Goal: Task Accomplishment & Management: Use online tool/utility

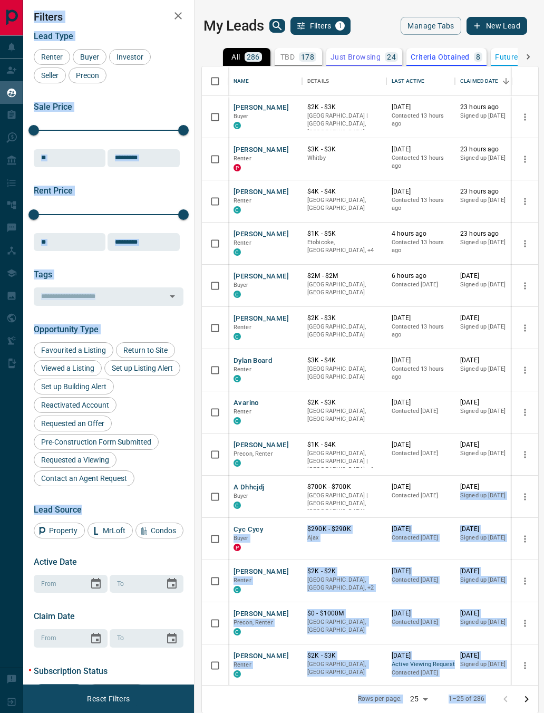
scroll to position [0, 1]
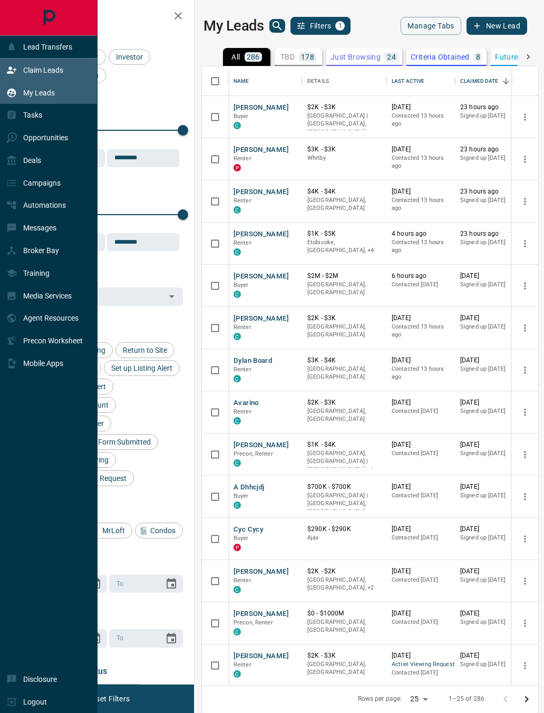
click at [7, 70] on icon at bounding box center [11, 70] width 11 height 11
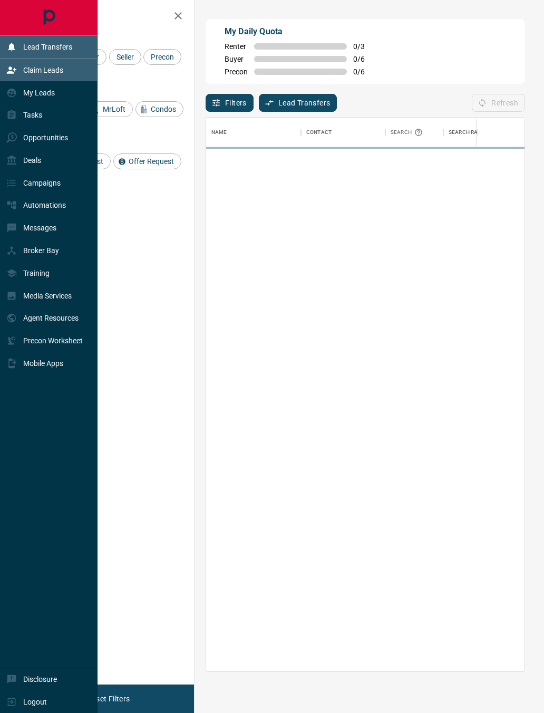
scroll to position [553, 319]
click at [32, 44] on p "Lead Transfers" at bounding box center [47, 47] width 49 height 8
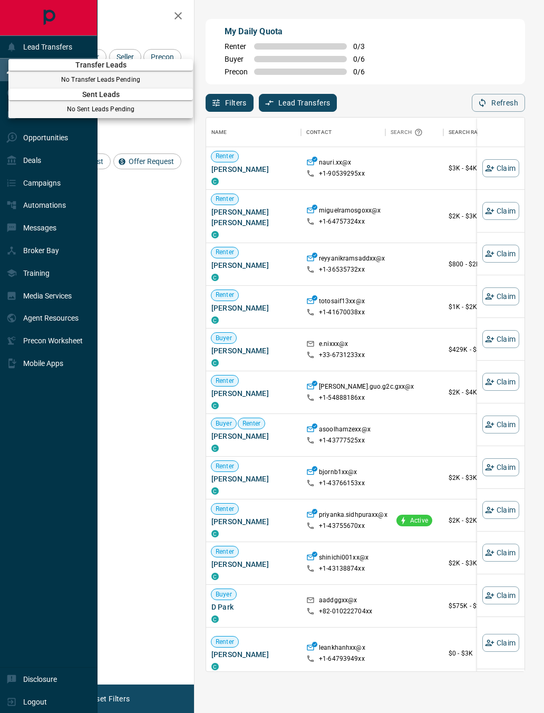
click at [50, 35] on div at bounding box center [272, 356] width 544 height 713
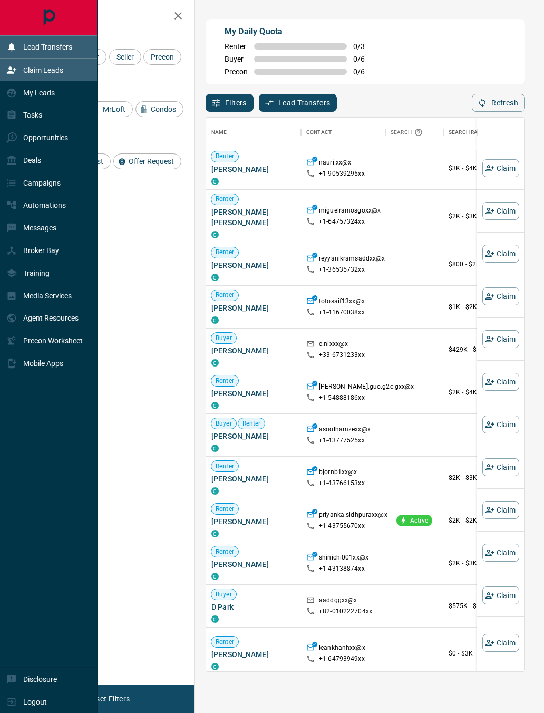
click at [52, 43] on p "Lead Transfers" at bounding box center [47, 47] width 49 height 8
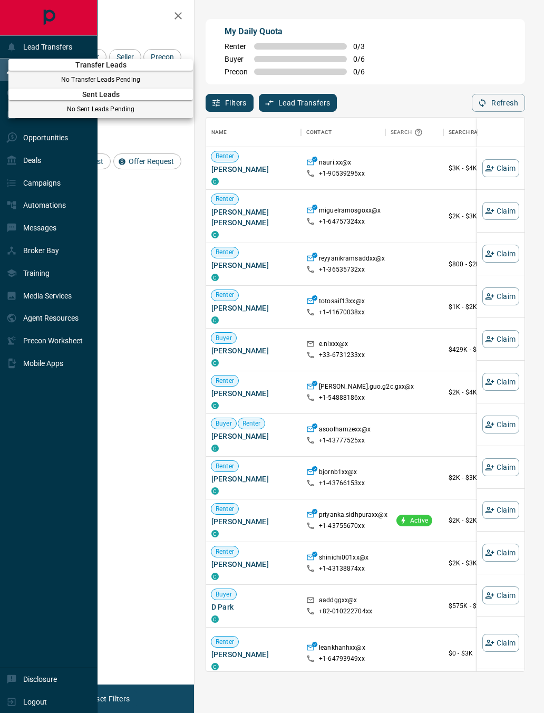
click at [138, 18] on div at bounding box center [272, 356] width 544 height 713
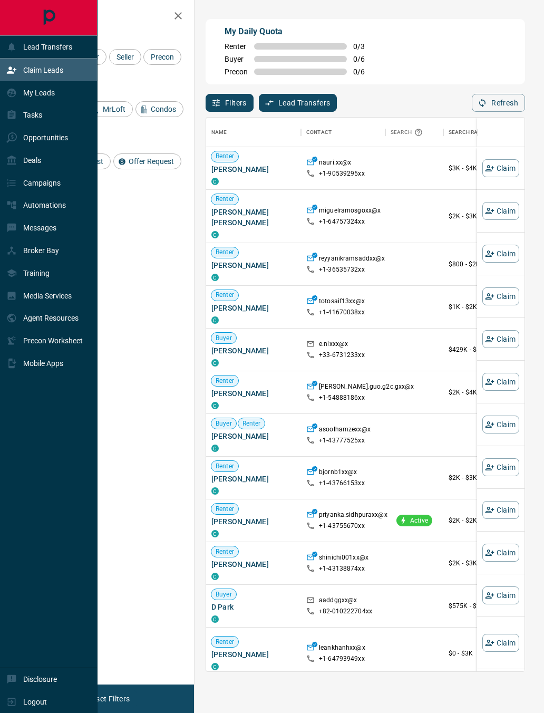
click at [237, 98] on button "Filters" at bounding box center [230, 103] width 48 height 18
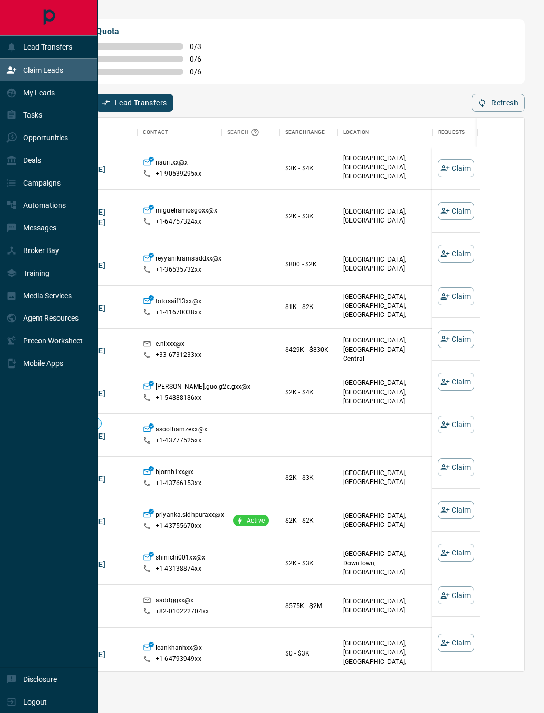
scroll to position [553, 482]
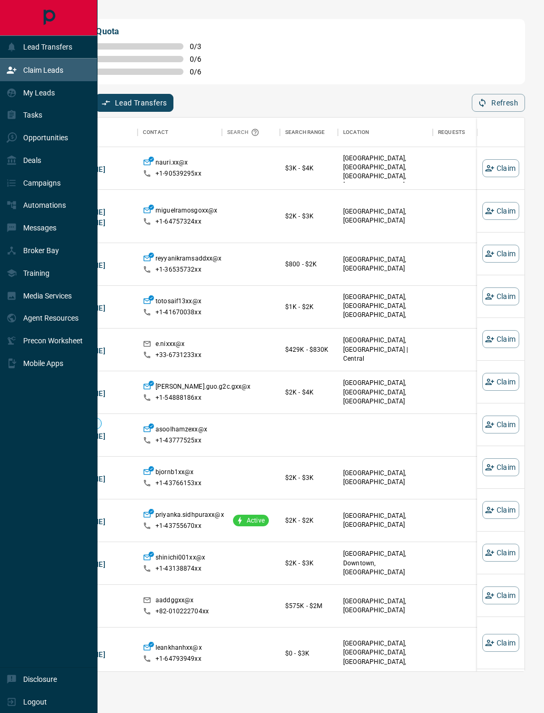
click at [138, 105] on button "Lead Transfers" at bounding box center [134, 103] width 79 height 18
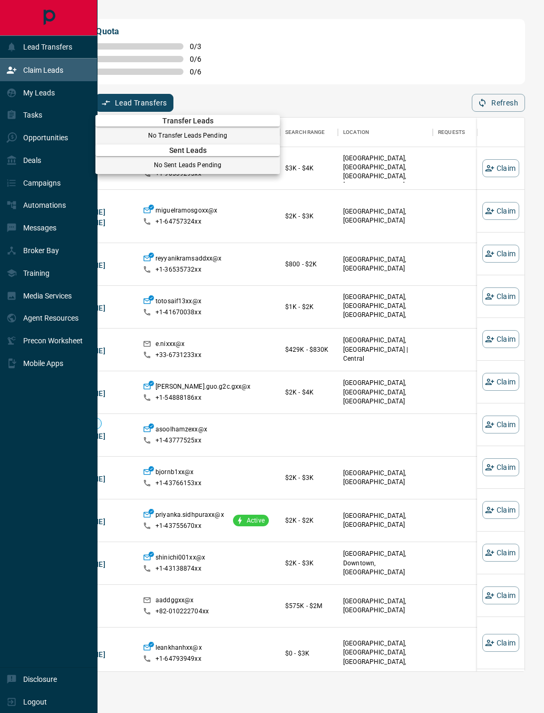
click at [305, 52] on div at bounding box center [272, 356] width 544 height 713
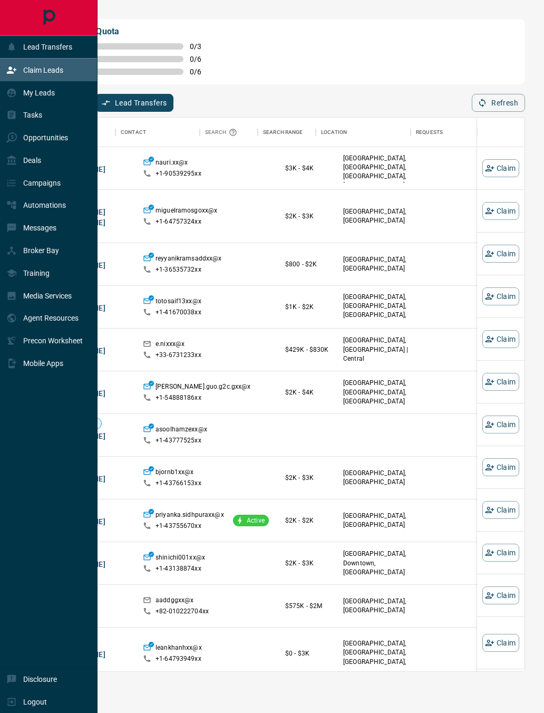
scroll to position [0, 0]
click at [181, 169] on p "nauri.xx@x" at bounding box center [172, 163] width 32 height 11
click at [507, 166] on button "Claim" at bounding box center [501, 168] width 37 height 18
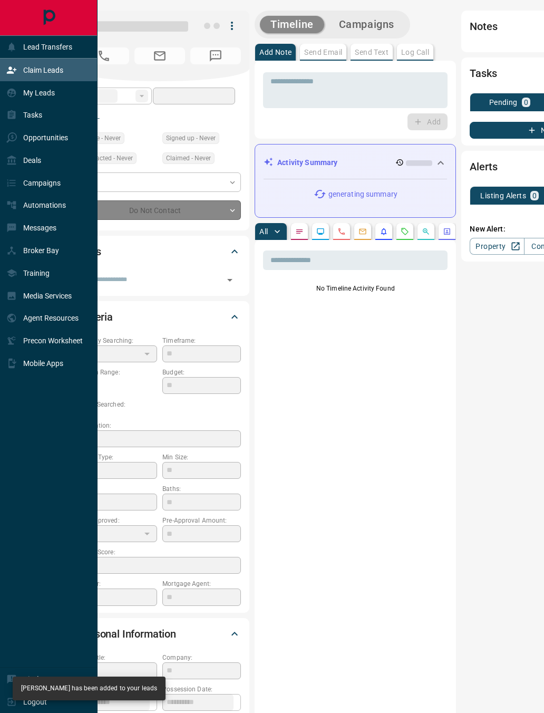
type input "**"
type input "**********"
type input "**"
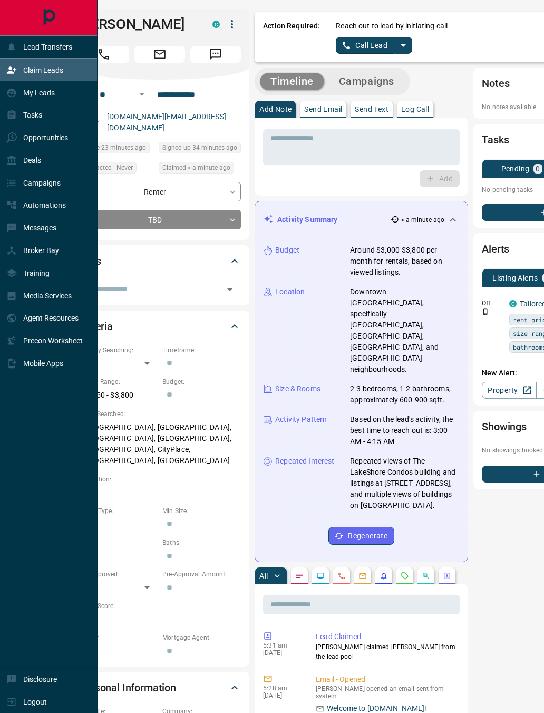
scroll to position [2, 0]
click at [393, 45] on link "Call Lead" at bounding box center [365, 44] width 59 height 17
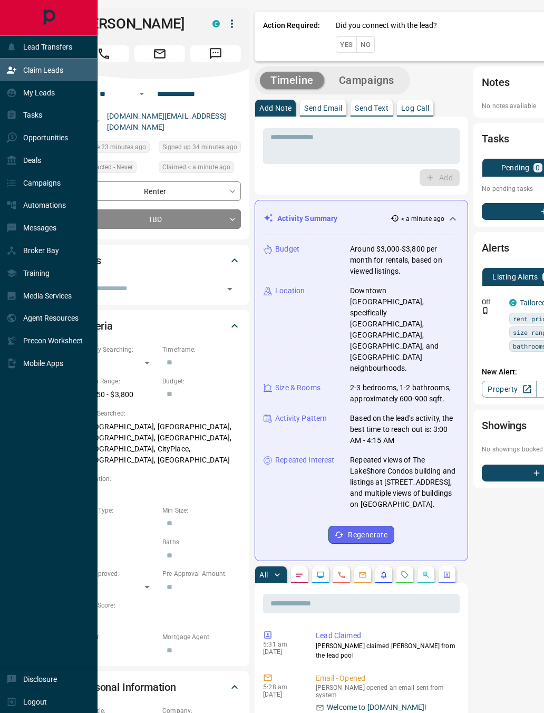
click at [342, 48] on button "Yes" at bounding box center [346, 44] width 21 height 16
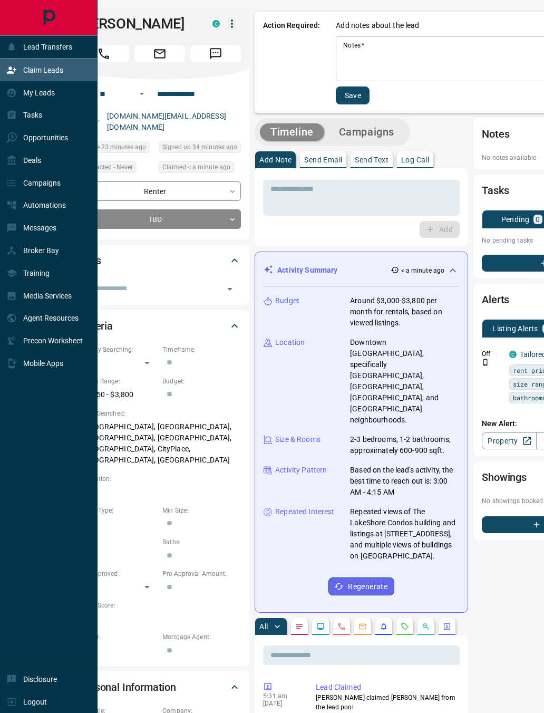
click at [378, 46] on textarea "Notes   *" at bounding box center [490, 59] width 294 height 36
click at [375, 51] on textarea "Notes   *" at bounding box center [490, 59] width 294 height 36
type textarea "**********"
click at [362, 93] on button "Save" at bounding box center [353, 96] width 34 height 18
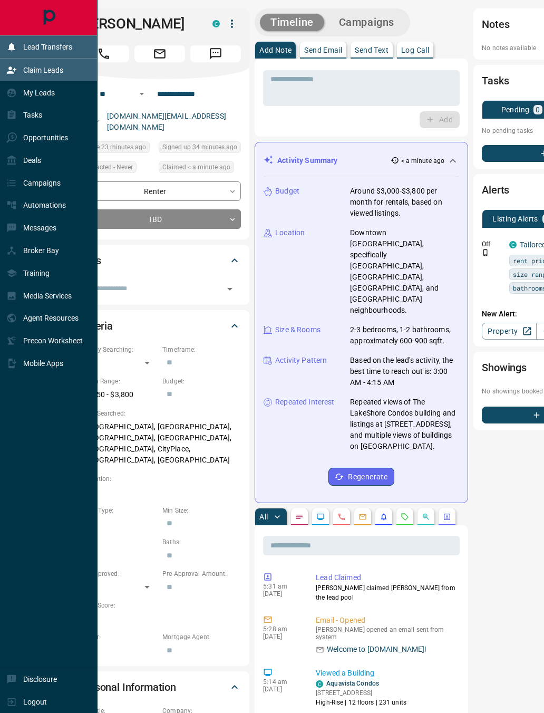
click at [45, 44] on p "Lead Transfers" at bounding box center [47, 47] width 49 height 8
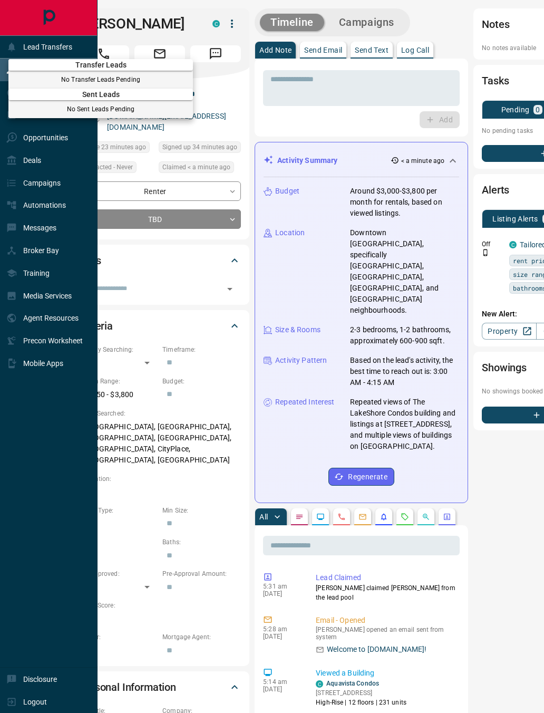
click at [55, 37] on div at bounding box center [272, 356] width 544 height 713
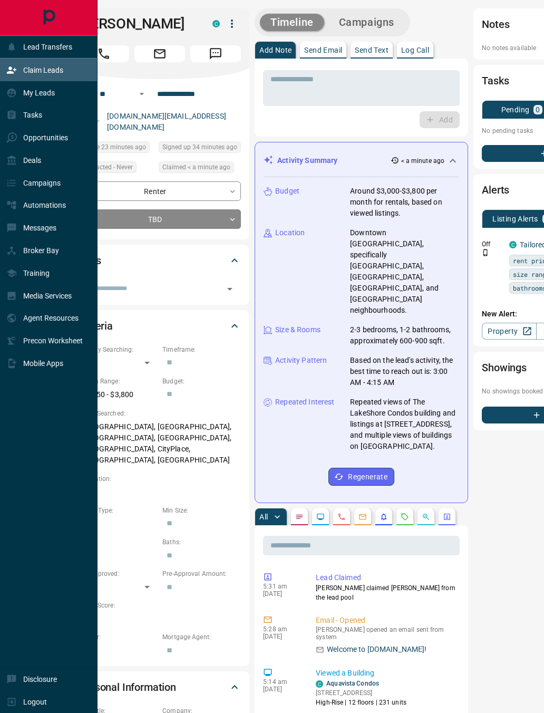
click at [44, 79] on div "Claim Leads" at bounding box center [34, 69] width 57 height 17
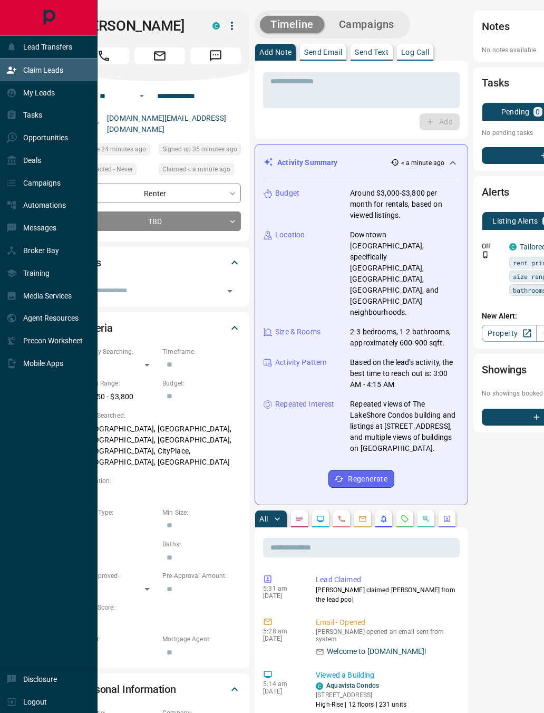
scroll to position [0, 0]
click at [71, 95] on div "My Leads" at bounding box center [49, 92] width 98 height 23
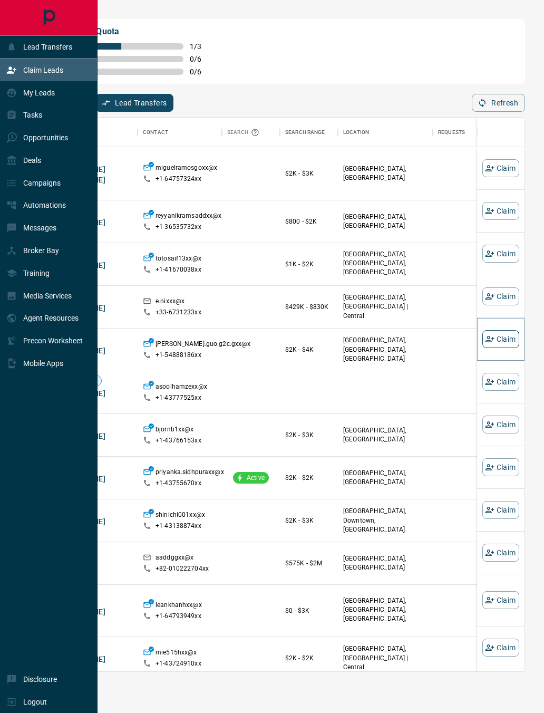
click at [507, 340] on button "Claim" at bounding box center [501, 339] width 37 height 18
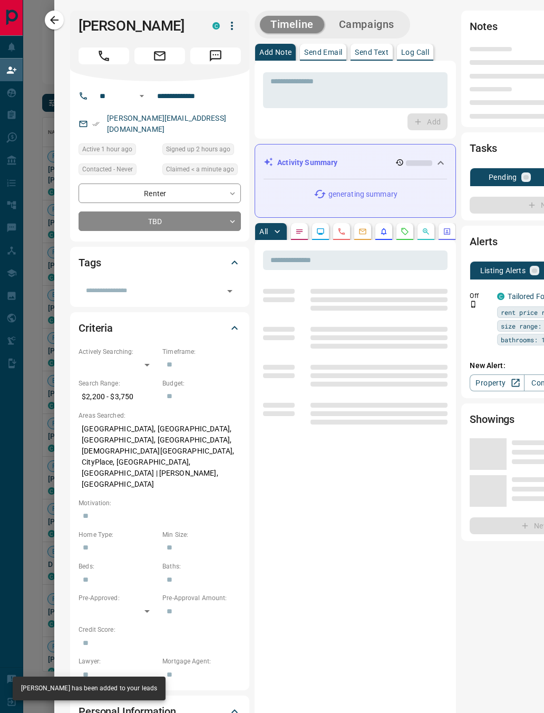
type input "**"
type input "**********"
type input "**"
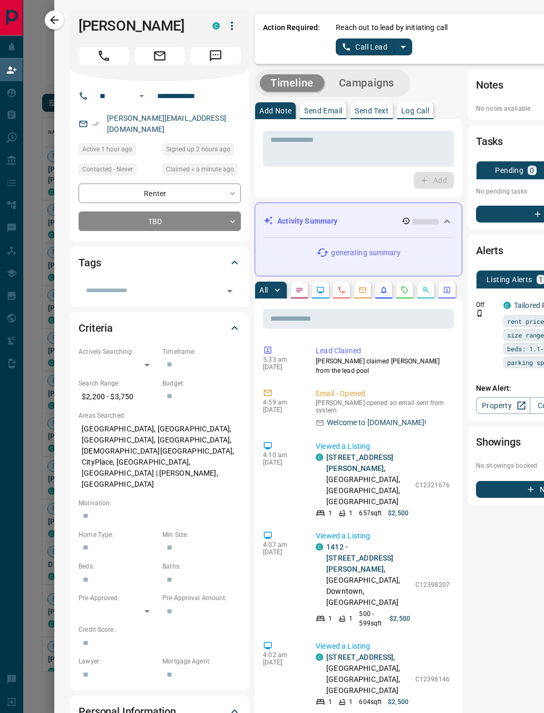
click at [392, 42] on link "Call Lead" at bounding box center [365, 47] width 59 height 17
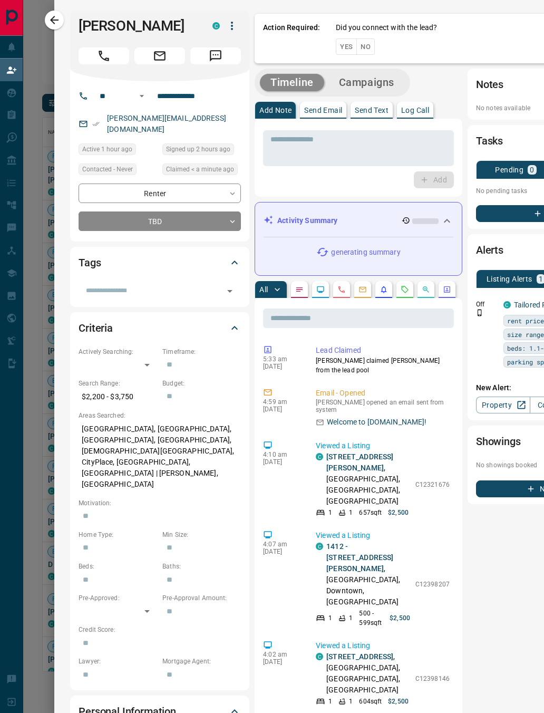
click at [342, 41] on button "Yes" at bounding box center [346, 47] width 21 height 16
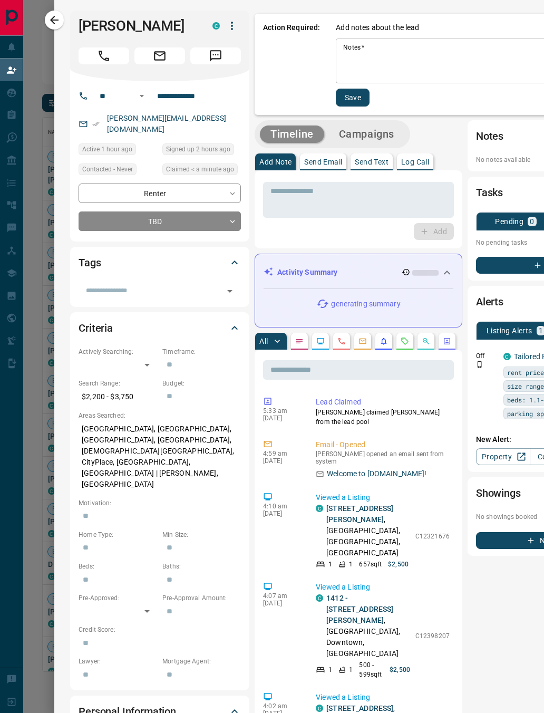
click at [365, 50] on textarea "Notes   *" at bounding box center [487, 61] width 288 height 36
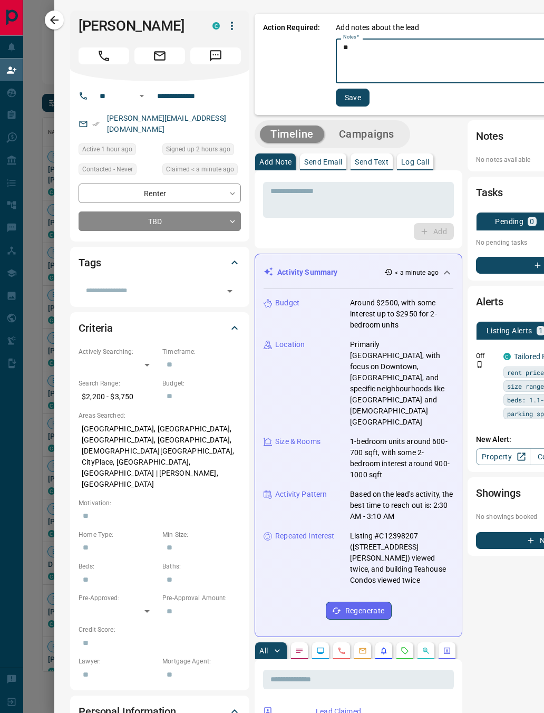
type textarea "*"
type textarea "**********"
click at [348, 89] on button "Save" at bounding box center [353, 98] width 34 height 18
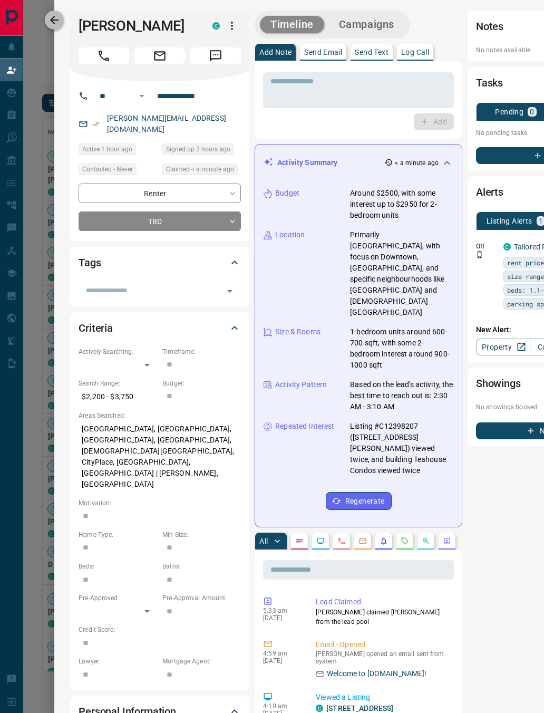
click at [59, 22] on icon "button" at bounding box center [54, 20] width 13 height 13
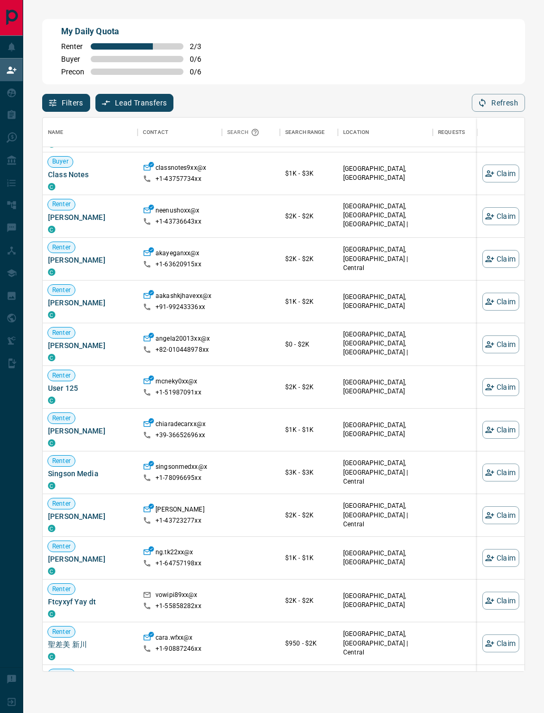
scroll to position [2740, 0]
click at [501, 475] on button "Claim" at bounding box center [501, 473] width 37 height 18
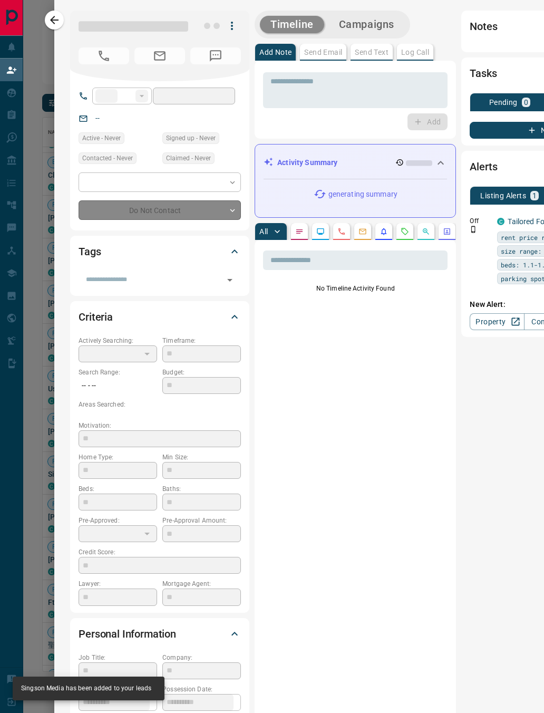
type input "**"
type input "**********"
type input "**"
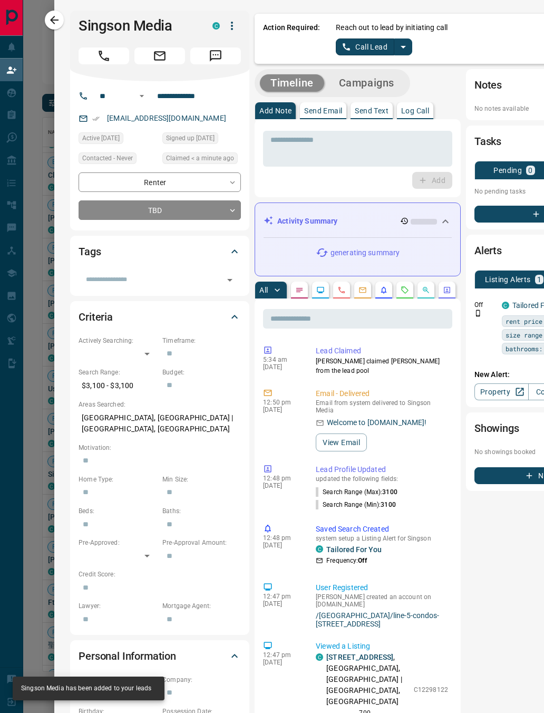
click at [376, 36] on div "Reach out to lead by initiating call Call Lead" at bounding box center [486, 38] width 301 height 33
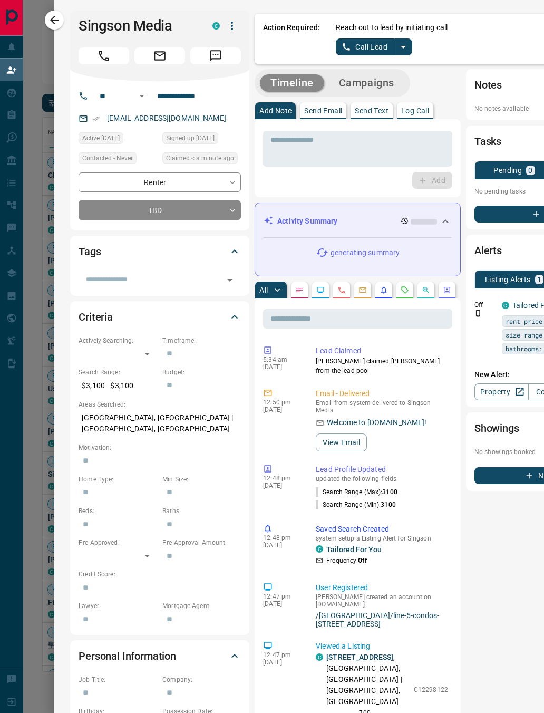
click at [405, 47] on icon "split button" at bounding box center [403, 47] width 5 height 3
click at [386, 81] on li "Log Manual Call" at bounding box center [374, 83] width 64 height 16
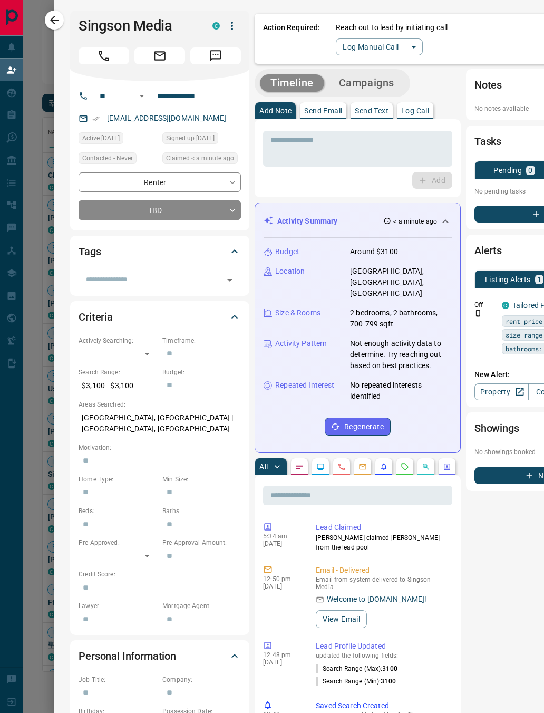
click at [300, 36] on p "Action Required:" at bounding box center [291, 38] width 57 height 33
click at [413, 51] on icon "split button" at bounding box center [414, 47] width 13 height 13
click at [392, 89] on li "Log Manual Call" at bounding box center [379, 83] width 64 height 16
click at [409, 46] on icon "split button" at bounding box center [414, 47] width 13 height 13
click at [385, 70] on li "Call Lead" at bounding box center [379, 68] width 64 height 16
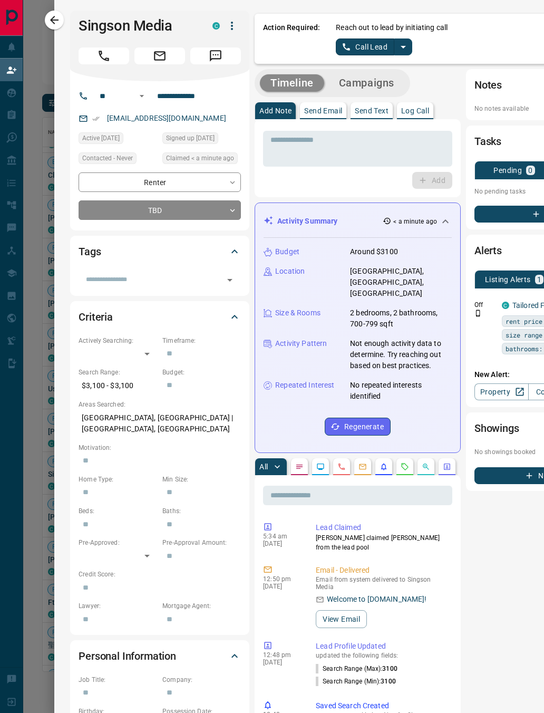
click at [397, 48] on icon "split button" at bounding box center [403, 47] width 13 height 13
click at [386, 85] on li "Log Manual Call" at bounding box center [374, 83] width 64 height 16
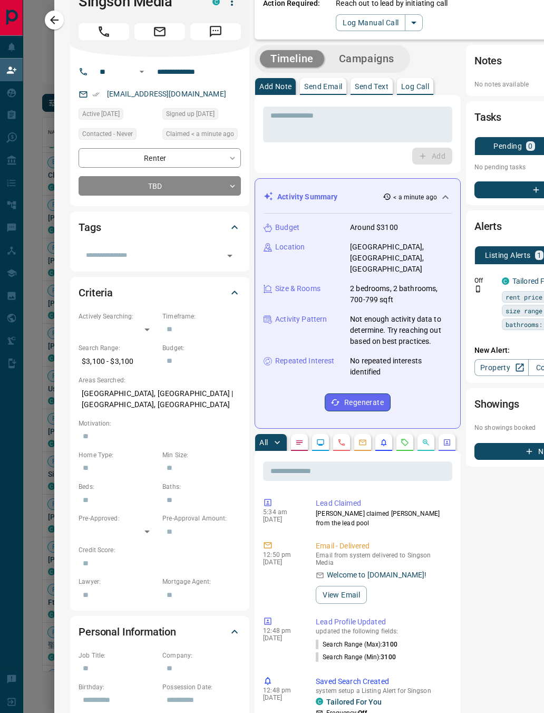
scroll to position [24, 0]
click at [422, 20] on button "split button" at bounding box center [414, 22] width 18 height 17
click at [390, 43] on li "Call Lead" at bounding box center [379, 43] width 64 height 16
click at [398, 20] on icon "split button" at bounding box center [403, 22] width 13 height 13
click at [386, 56] on li "Log Manual Call" at bounding box center [374, 59] width 64 height 16
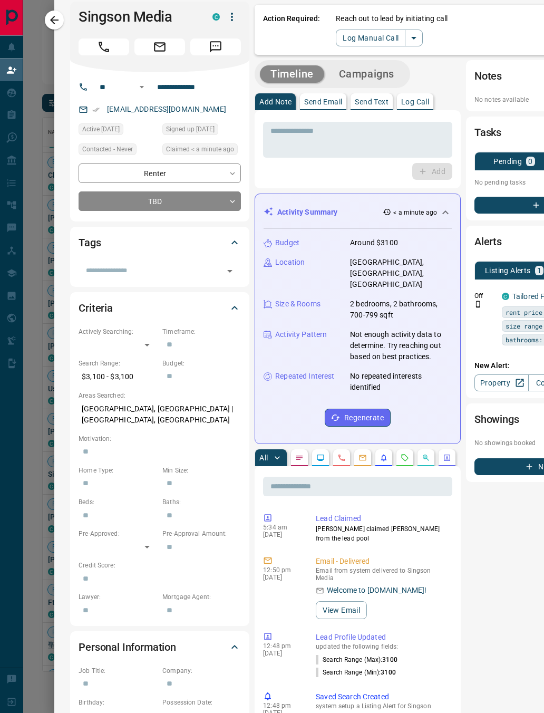
scroll to position [9, 0]
click at [336, 449] on button "button" at bounding box center [341, 457] width 17 height 17
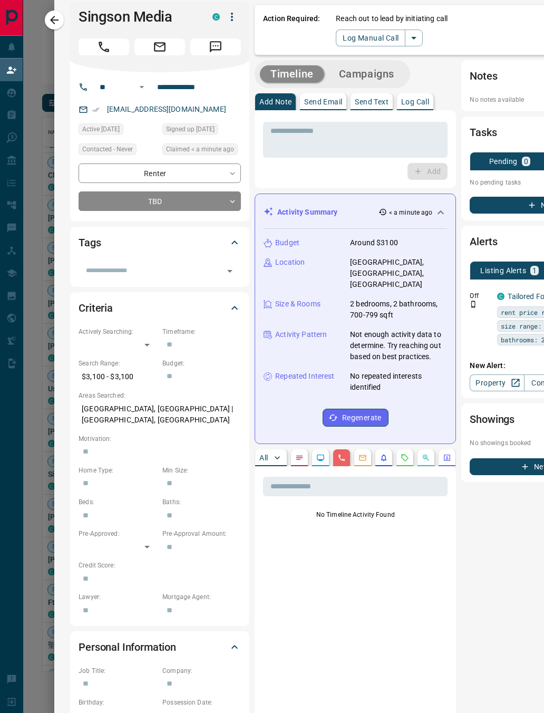
click at [363, 454] on icon "Emails" at bounding box center [363, 458] width 8 height 8
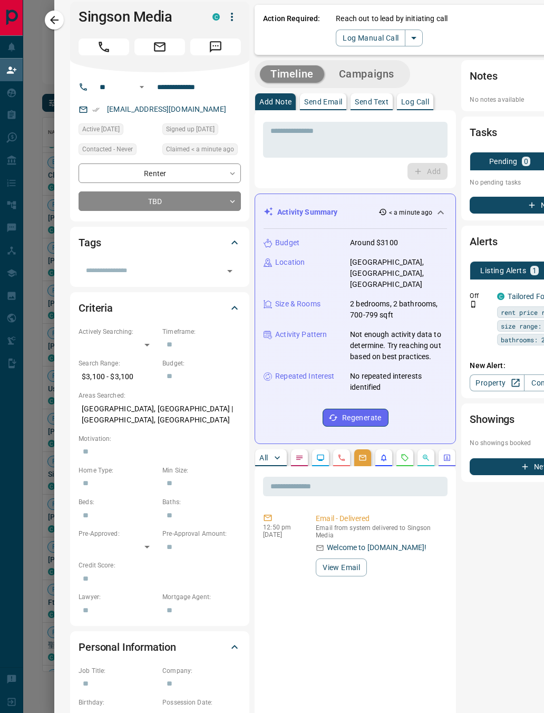
click at [344, 449] on button "button" at bounding box center [341, 457] width 17 height 17
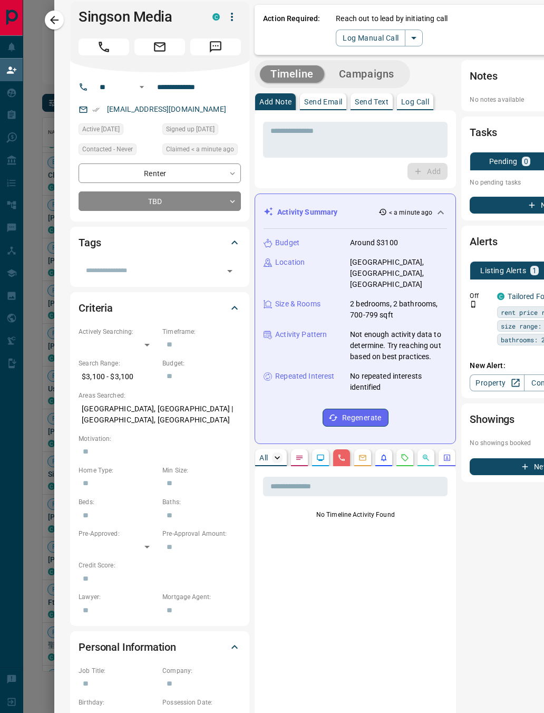
click at [275, 453] on icon "button" at bounding box center [277, 458] width 11 height 11
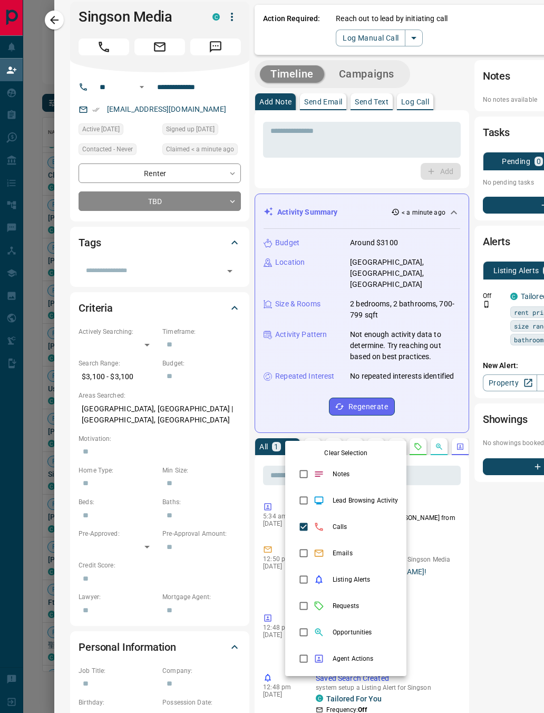
click at [348, 522] on li "Calls" at bounding box center [345, 527] width 121 height 26
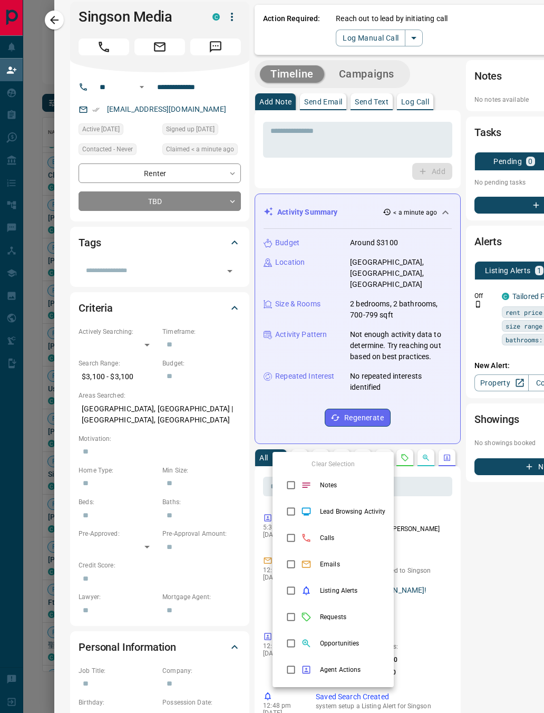
click at [419, 102] on div at bounding box center [272, 356] width 544 height 713
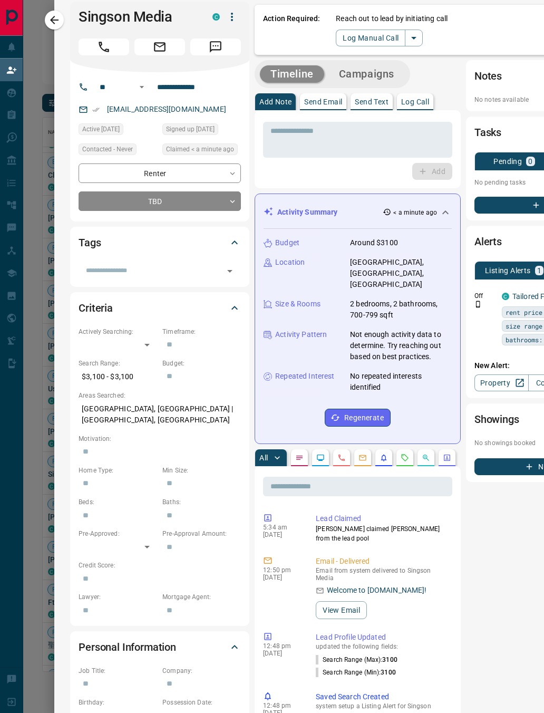
click at [410, 91] on div "Timeline Campaigns Add Note Send Email Send Text Log Call * ​ Add Activity Summ…" at bounding box center [358, 606] width 206 height 1093
click at [308, 136] on textarea at bounding box center [358, 140] width 175 height 27
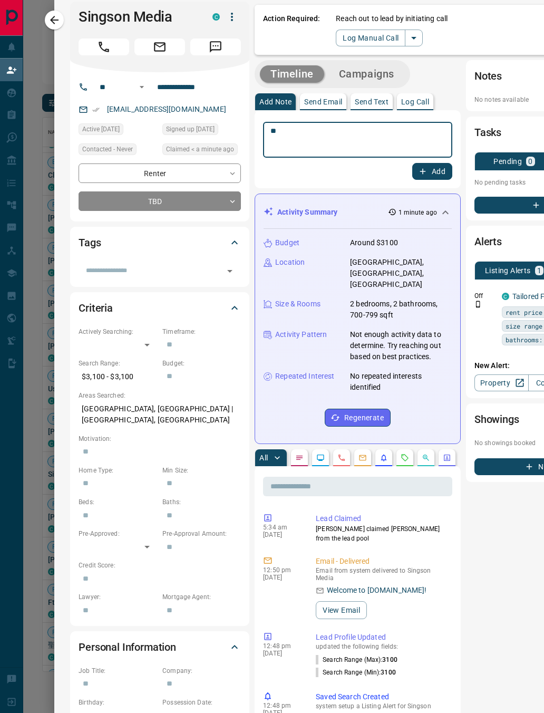
type textarea "*"
type textarea "**********"
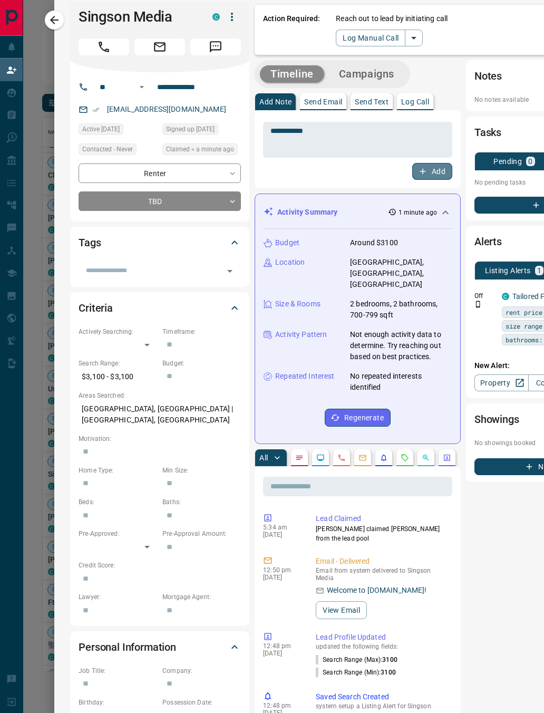
click at [432, 169] on button "Add" at bounding box center [432, 171] width 40 height 17
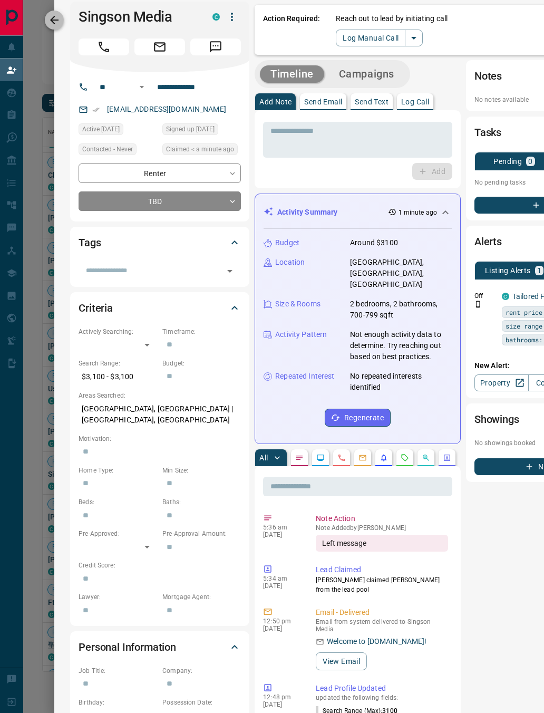
click at [55, 23] on icon "button" at bounding box center [54, 20] width 13 height 13
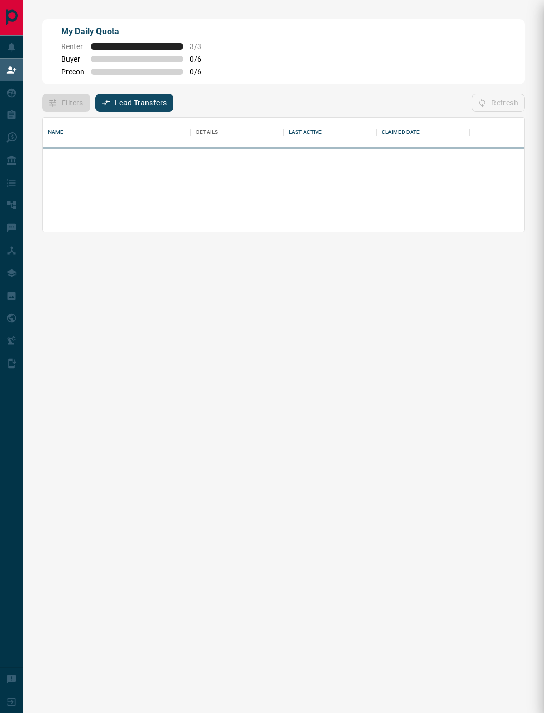
scroll to position [1, 1]
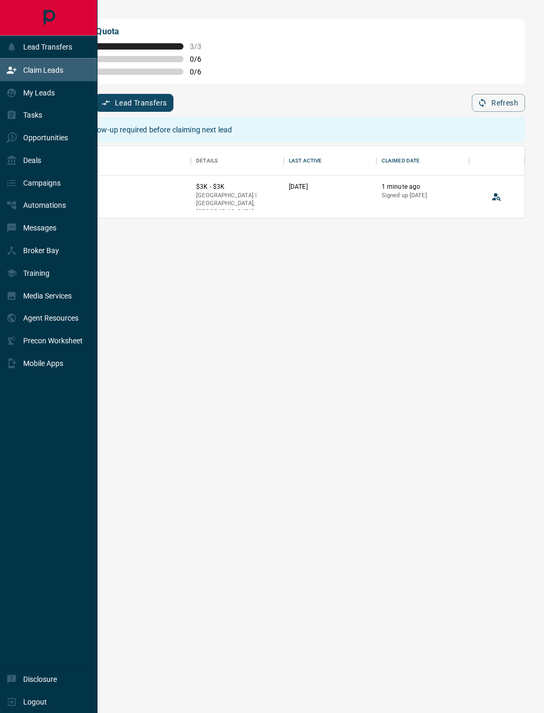
click at [45, 70] on p "Claim Leads" at bounding box center [43, 70] width 40 height 8
click at [59, 79] on div "Claim Leads" at bounding box center [34, 69] width 57 height 17
click at [36, 43] on p "Lead Transfers" at bounding box center [47, 47] width 49 height 8
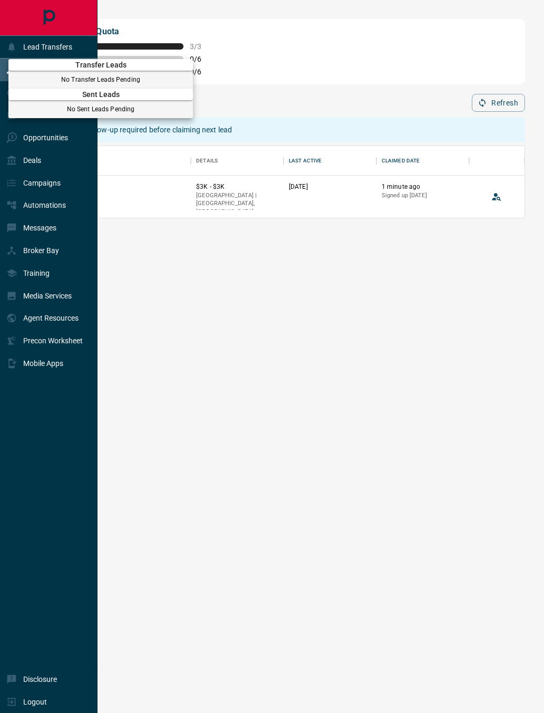
click at [47, 46] on div at bounding box center [272, 356] width 544 height 713
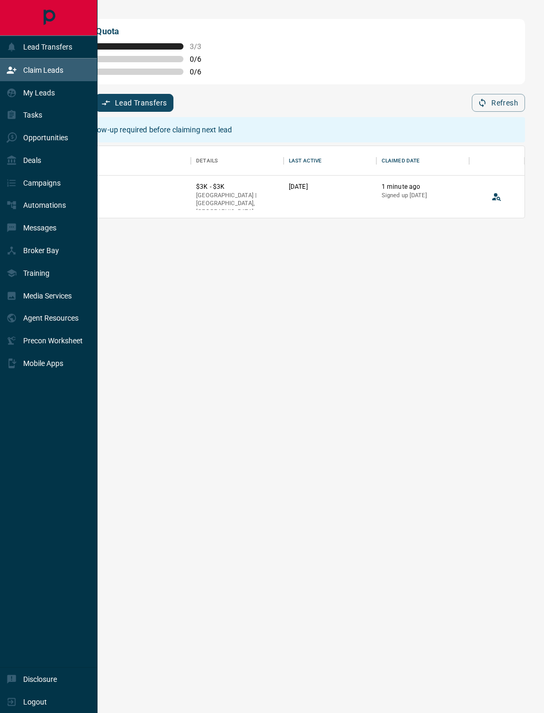
click at [50, 72] on p "Claim Leads" at bounding box center [43, 70] width 40 height 8
click at [45, 92] on p "My Leads" at bounding box center [39, 93] width 32 height 8
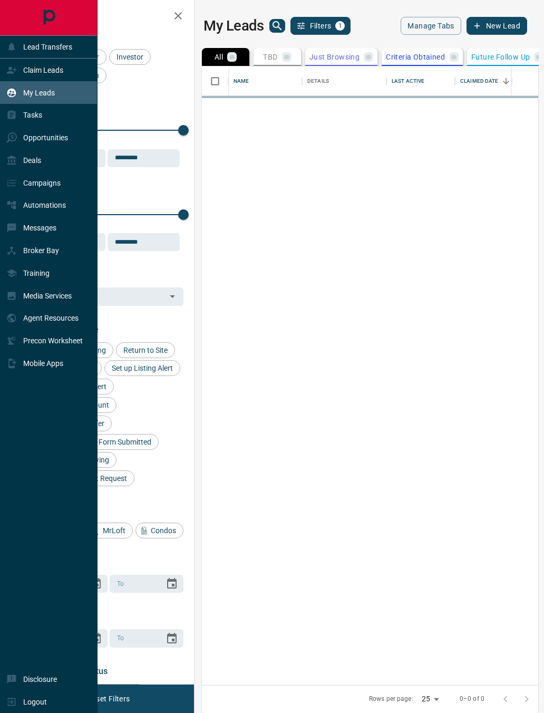
scroll to position [619, 337]
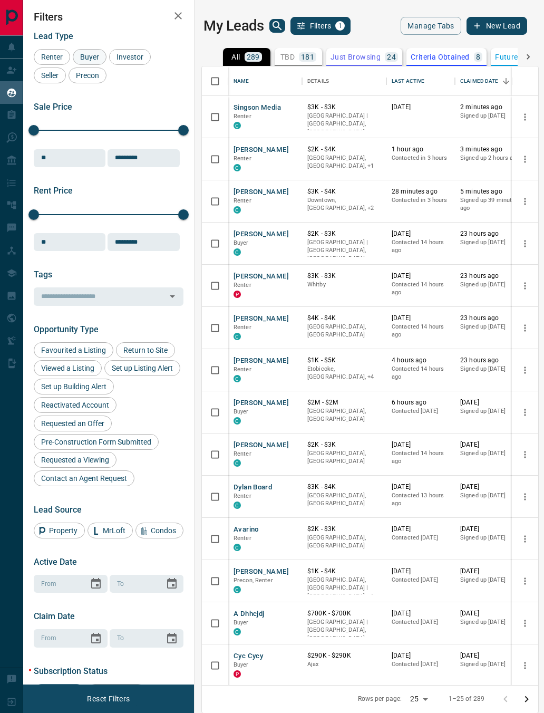
click at [85, 61] on span "Buyer" at bounding box center [89, 57] width 26 height 8
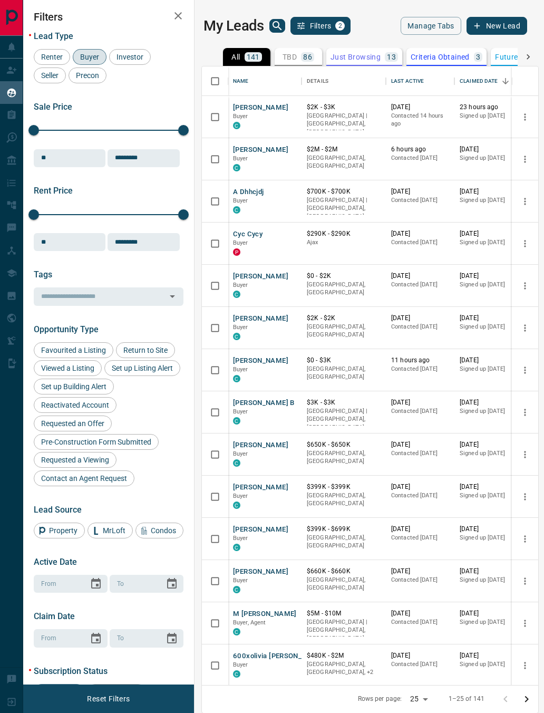
scroll to position [0, 1]
drag, startPoint x: 492, startPoint y: 173, endPoint x: 438, endPoint y: 164, distance: 54.0
click at [438, 164] on div "[PERSON_NAME] Buyer C $2M - $2[GEOGRAPHIC_DATA], [GEOGRAPHIC_DATA] 6 hours ago …" at bounding box center [447, 159] width 438 height 42
click at [174, 22] on icon "button" at bounding box center [178, 15] width 13 height 13
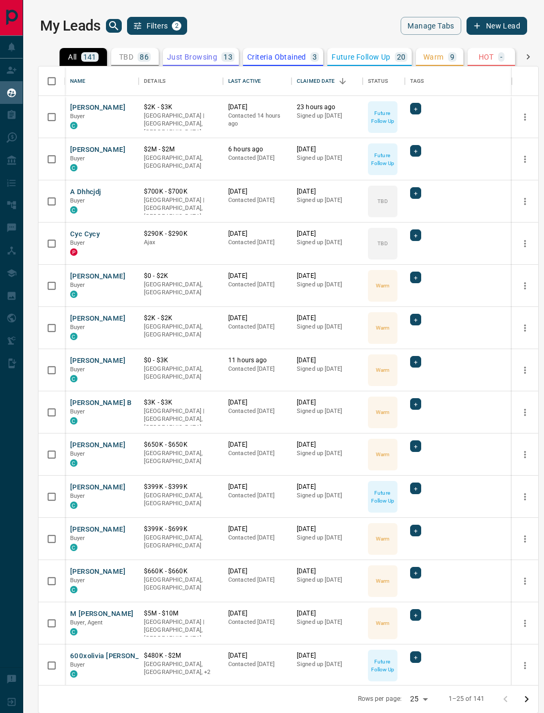
scroll to position [0, 0]
click at [384, 205] on div "TBD" at bounding box center [383, 202] width 30 height 32
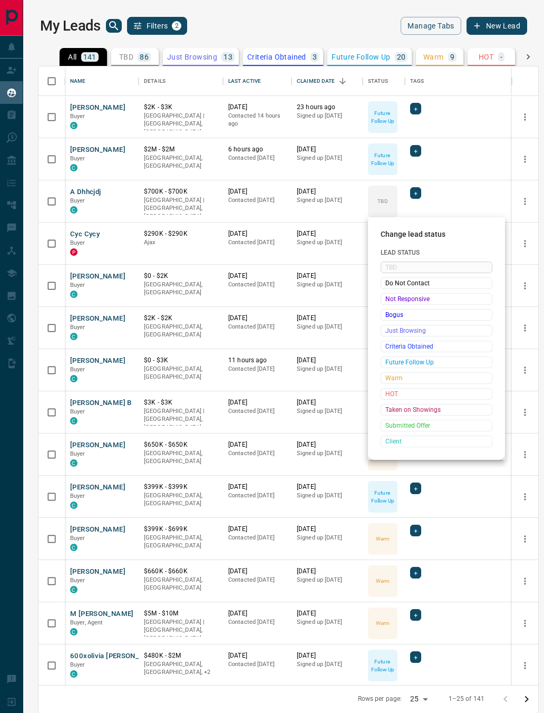
click at [89, 197] on div at bounding box center [272, 356] width 544 height 713
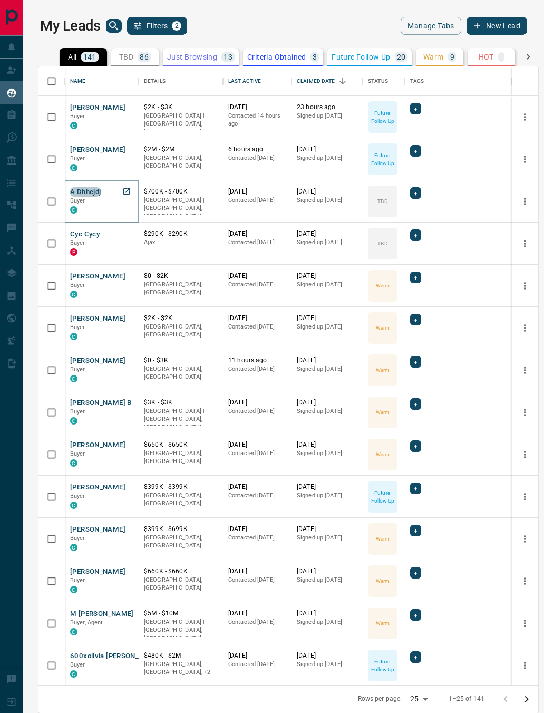
click at [89, 196] on button "A Dhhcjdj" at bounding box center [85, 192] width 31 height 10
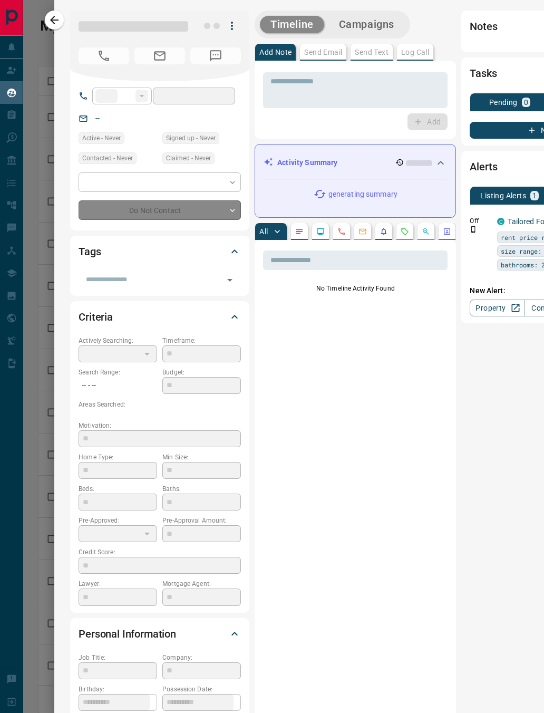
type input "**"
type input "**********"
type input "**"
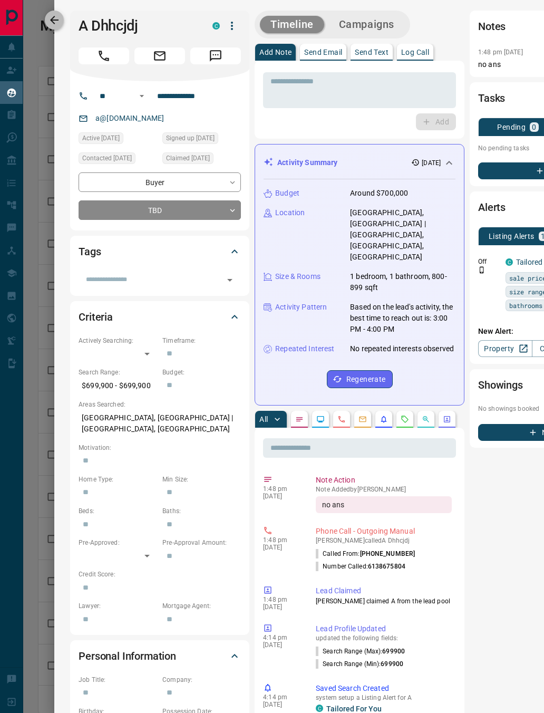
click at [51, 26] on button "button" at bounding box center [54, 20] width 19 height 19
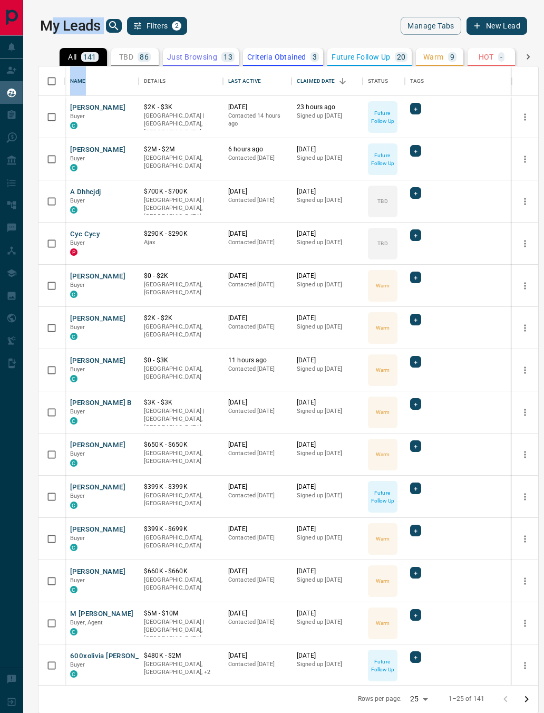
drag, startPoint x: 51, startPoint y: 25, endPoint x: -1, endPoint y: -1, distance: 57.6
click at [1, 566] on div "Lead Transfers Claim Leads My Leads Tasks Opportunities Deals Campaigns Automat…" at bounding box center [11, 351] width 23 height 632
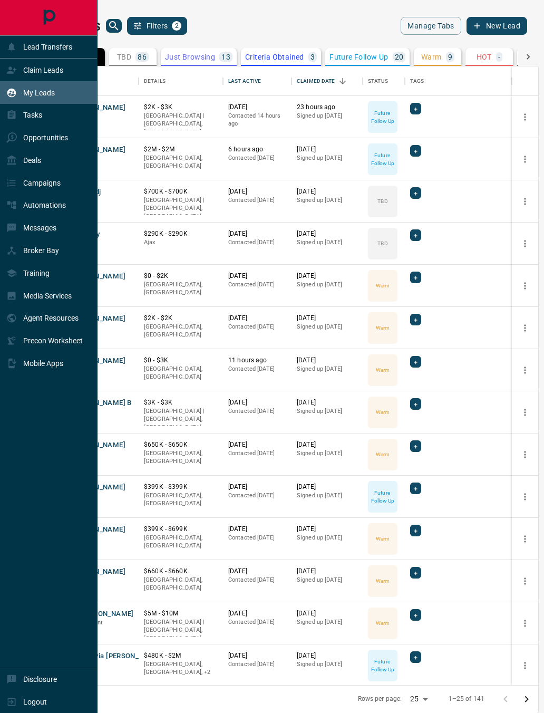
scroll to position [1, 0]
click at [61, 64] on div "Claim Leads" at bounding box center [34, 69] width 57 height 17
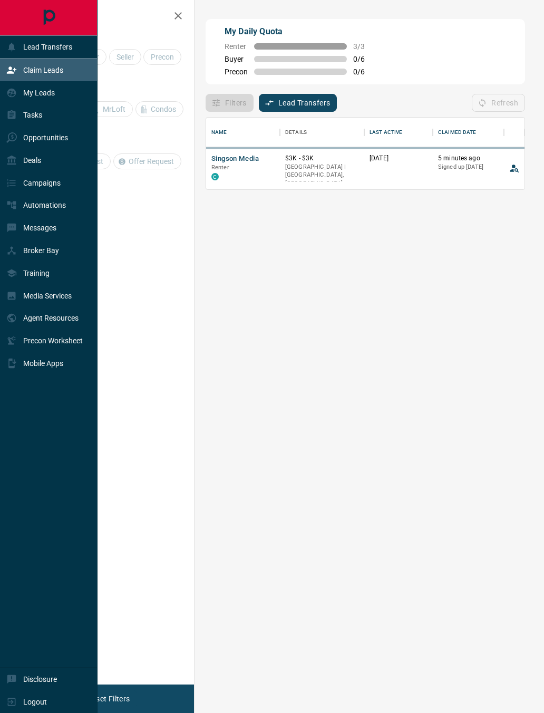
scroll to position [72, 319]
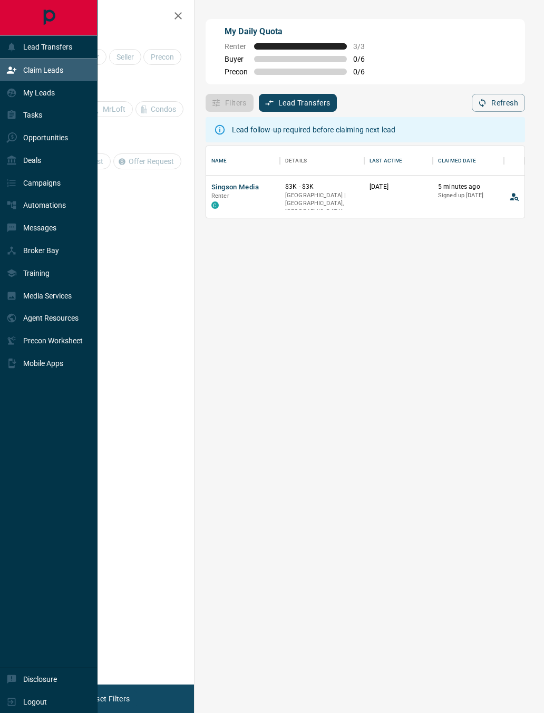
click at [73, 69] on div "Claim Leads" at bounding box center [49, 70] width 98 height 23
click at [434, 378] on div "Lead follow-up required before claiming next lead Name Details Last Active Clai…" at bounding box center [366, 392] width 320 height 560
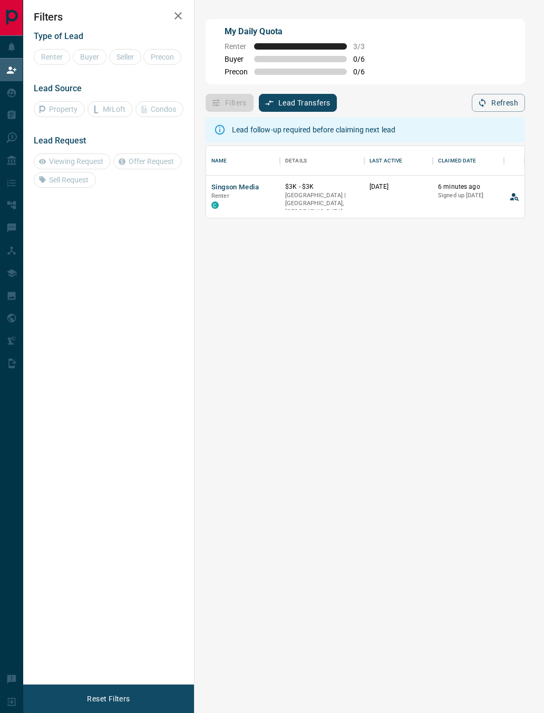
click at [188, 19] on button "button" at bounding box center [178, 15] width 21 height 21
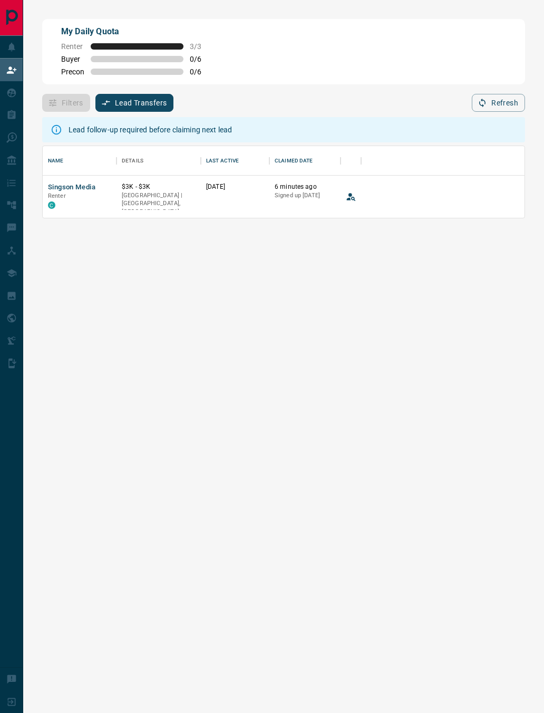
scroll to position [1, 1]
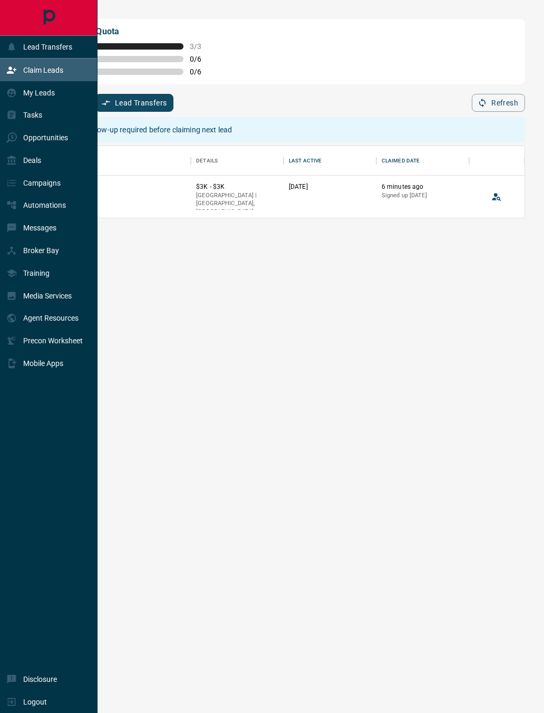
click at [15, 44] on icon at bounding box center [11, 47] width 11 height 11
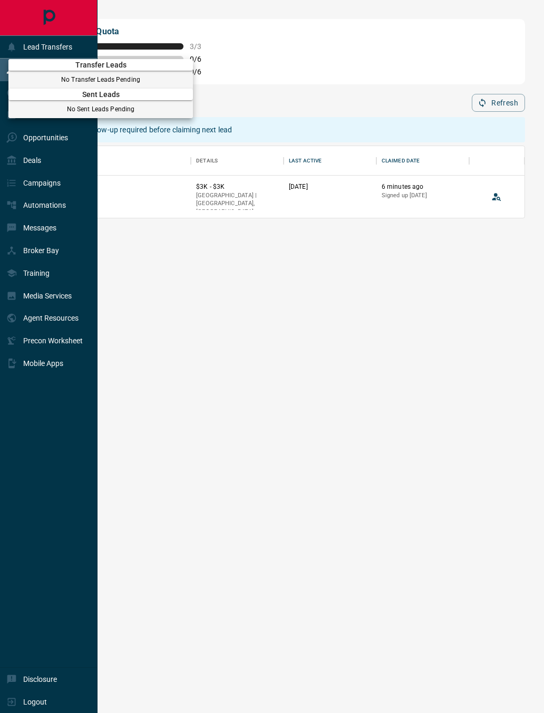
click at [16, 39] on div at bounding box center [272, 356] width 544 height 713
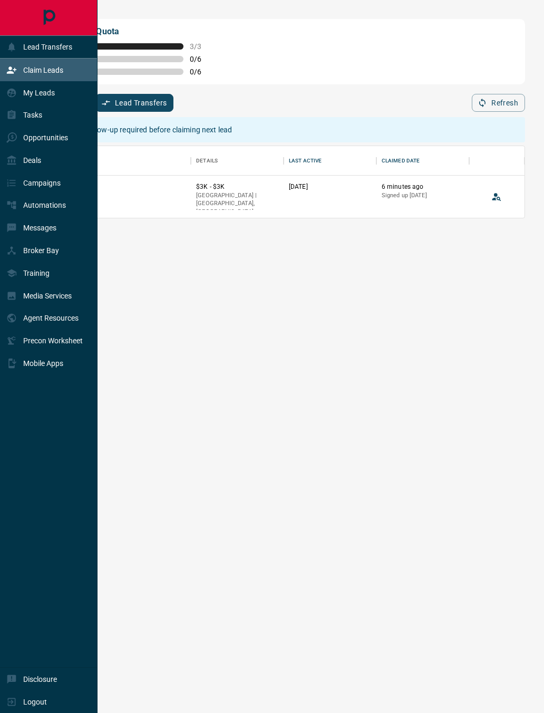
click at [61, 96] on div "My Leads" at bounding box center [49, 92] width 98 height 23
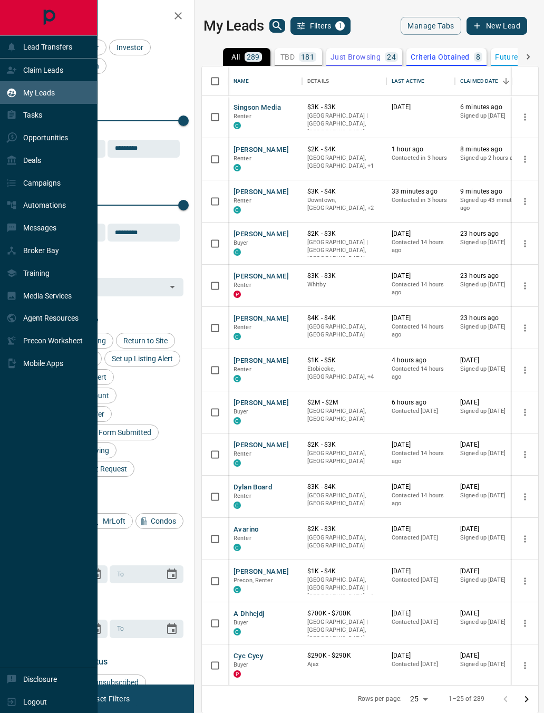
scroll to position [11, 5]
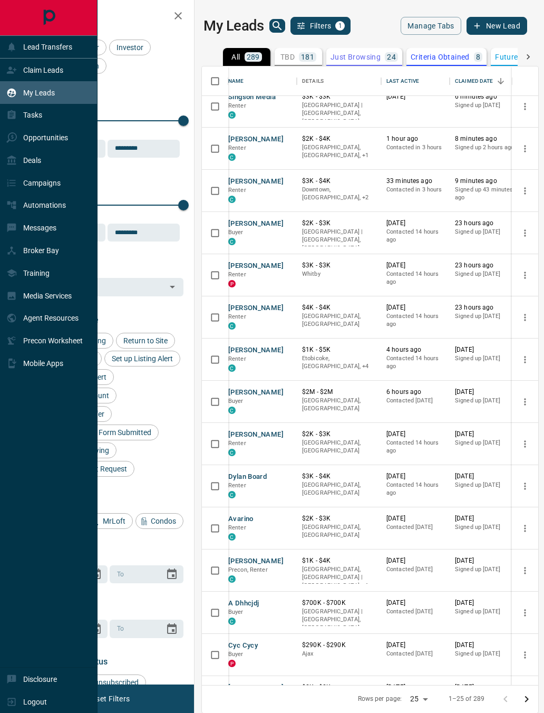
click at [102, 44] on span "Buyer" at bounding box center [89, 47] width 26 height 8
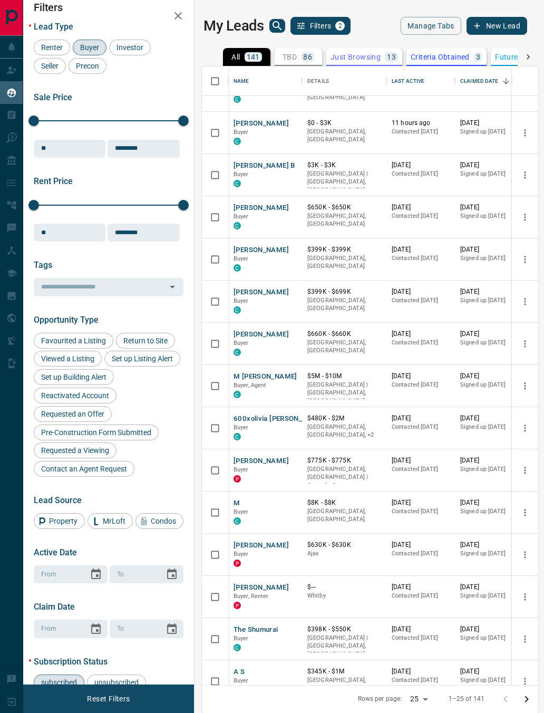
scroll to position [237, 0]
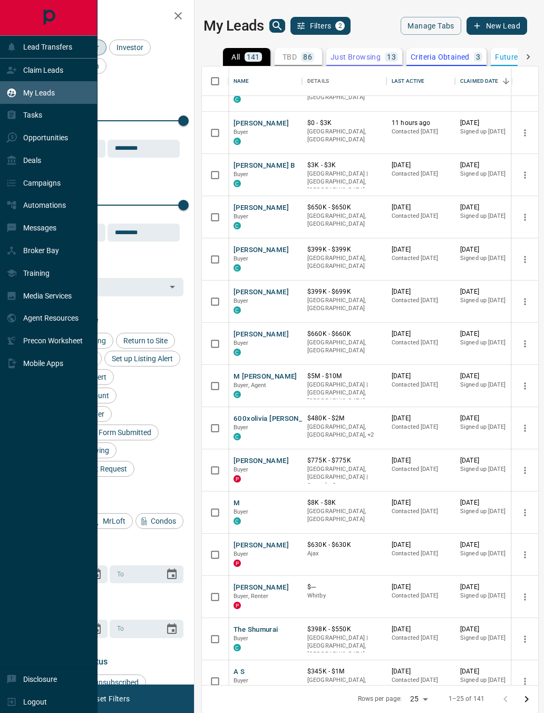
click at [8, 39] on div "Lead Transfers" at bounding box center [39, 47] width 66 height 17
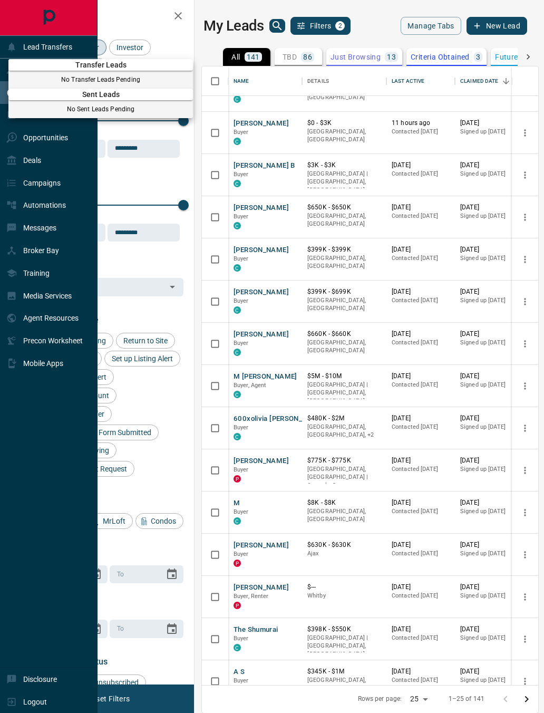
click at [72, 44] on div at bounding box center [272, 356] width 544 height 713
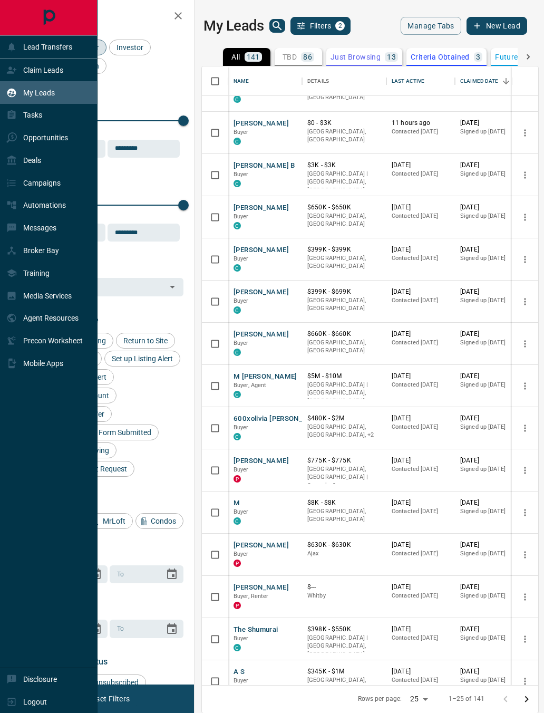
scroll to position [183, -20]
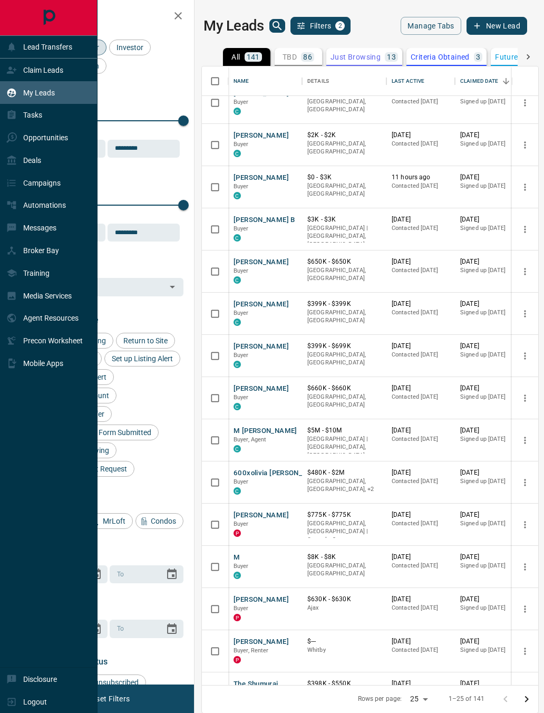
click at [58, 72] on p "Claim Leads" at bounding box center [43, 70] width 40 height 8
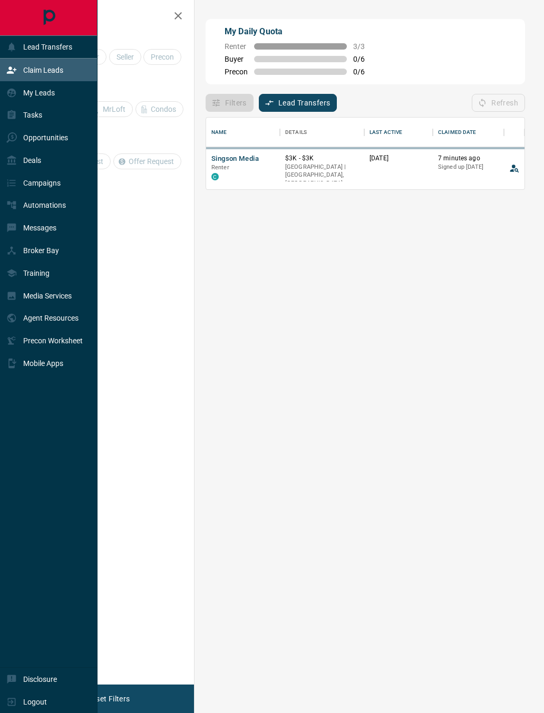
scroll to position [72, 319]
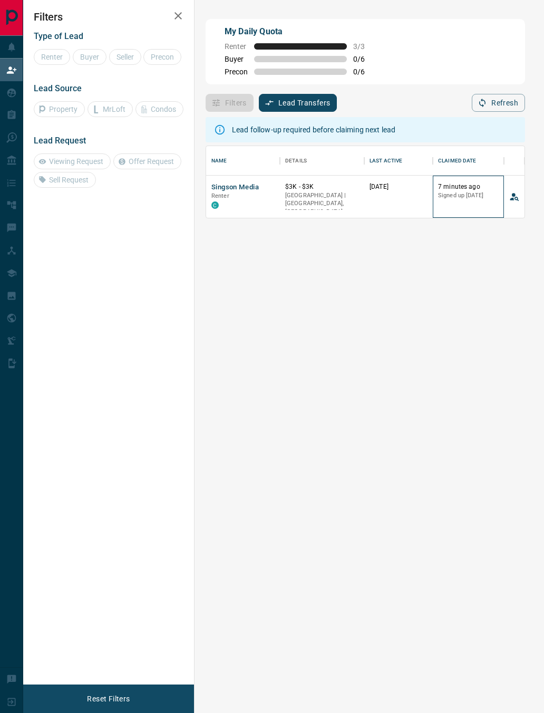
click at [440, 200] on p "Signed up [DATE]" at bounding box center [468, 195] width 61 height 8
click at [387, 198] on div "[DATE]" at bounding box center [399, 196] width 58 height 28
click at [242, 96] on div "Filters Lead Transfers 0 Refresh" at bounding box center [366, 97] width 320 height 27
click at [508, 197] on button "View Lead" at bounding box center [515, 197] width 16 height 16
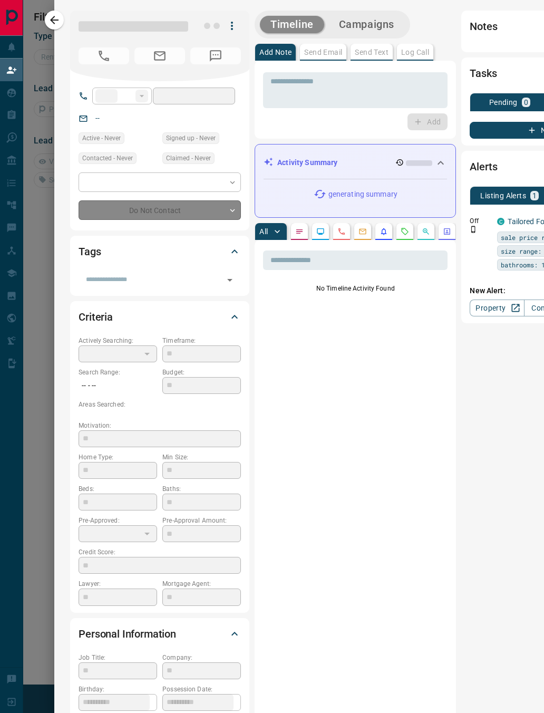
type input "**"
type input "**********"
type input "**"
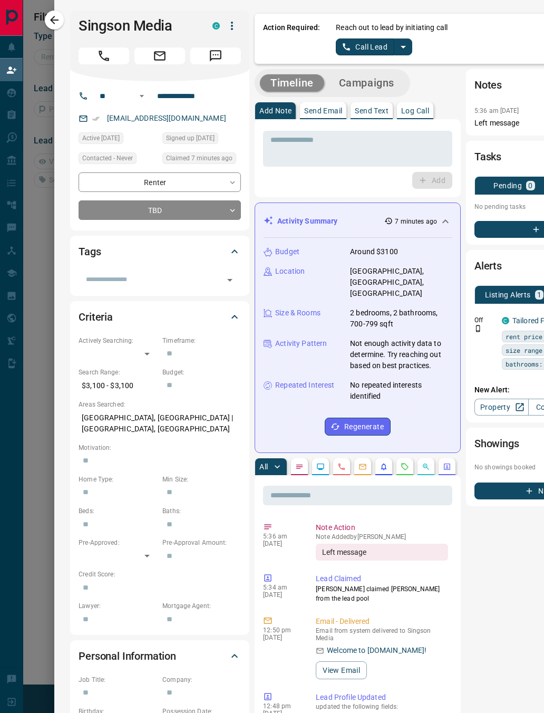
click at [425, 105] on button "Log Call" at bounding box center [415, 110] width 36 height 17
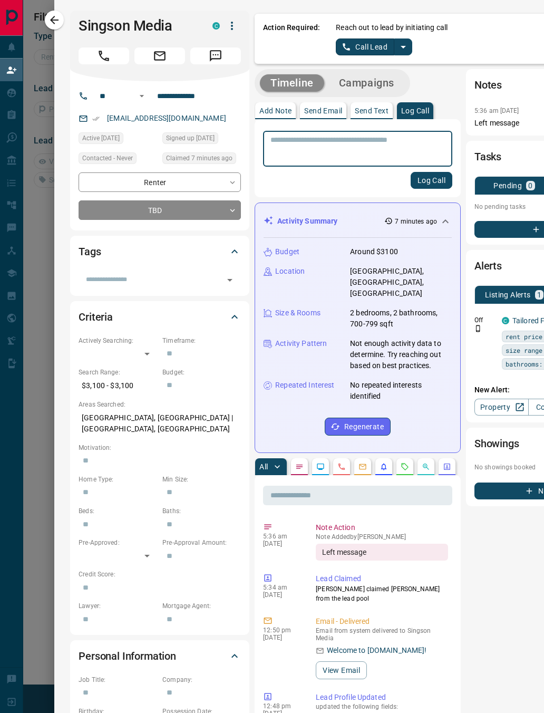
click at [301, 139] on textarea at bounding box center [358, 149] width 175 height 27
type textarea "**********"
click at [441, 178] on button "Log Call" at bounding box center [432, 180] width 42 height 17
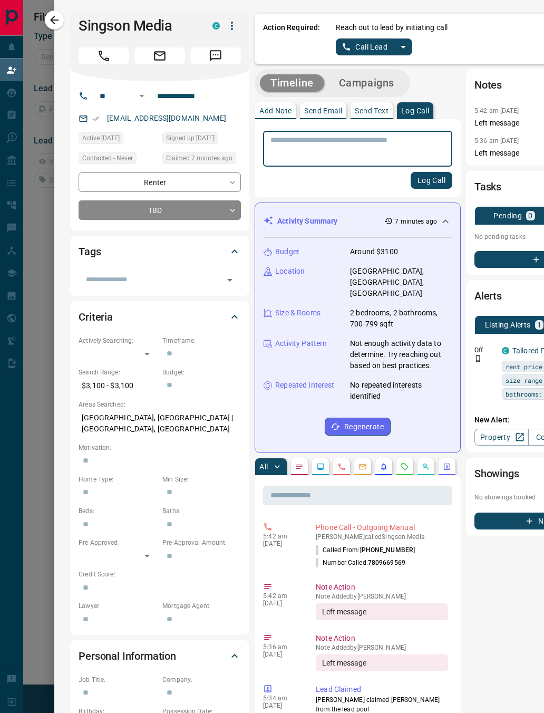
click at [403, 45] on icon "split button" at bounding box center [403, 47] width 13 height 13
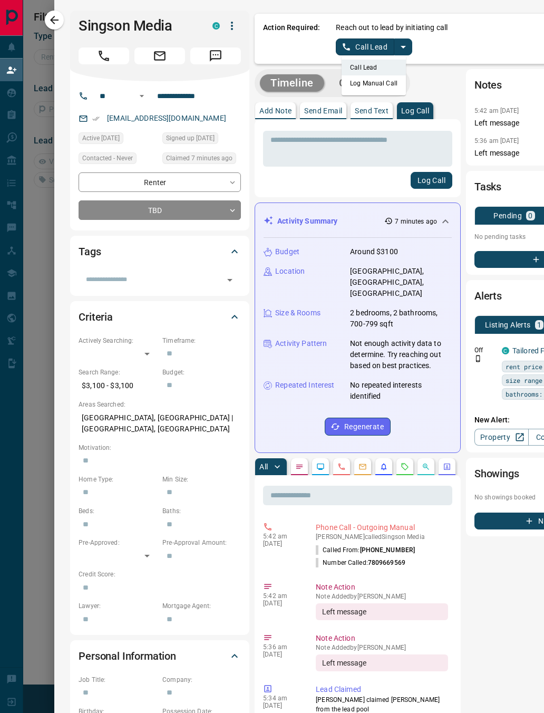
click at [383, 84] on li "Log Manual Call" at bounding box center [374, 83] width 64 height 16
click at [428, 185] on button "Log Call" at bounding box center [432, 180] width 42 height 17
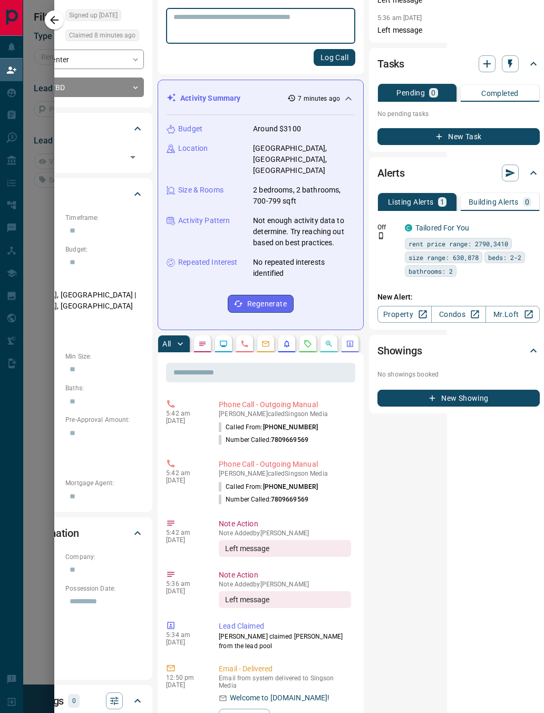
scroll to position [122, 97]
